Goal: Navigation & Orientation: Go to known website

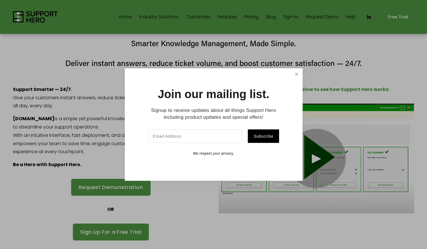
click at [298, 75] on link "Close" at bounding box center [296, 74] width 10 height 10
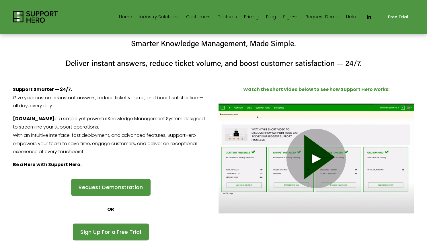
click at [121, 16] on link "Home" at bounding box center [125, 16] width 13 height 9
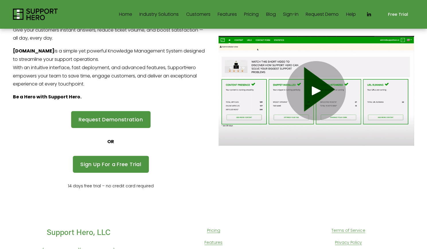
scroll to position [102, 0]
